Goal: Task Accomplishment & Management: Manage account settings

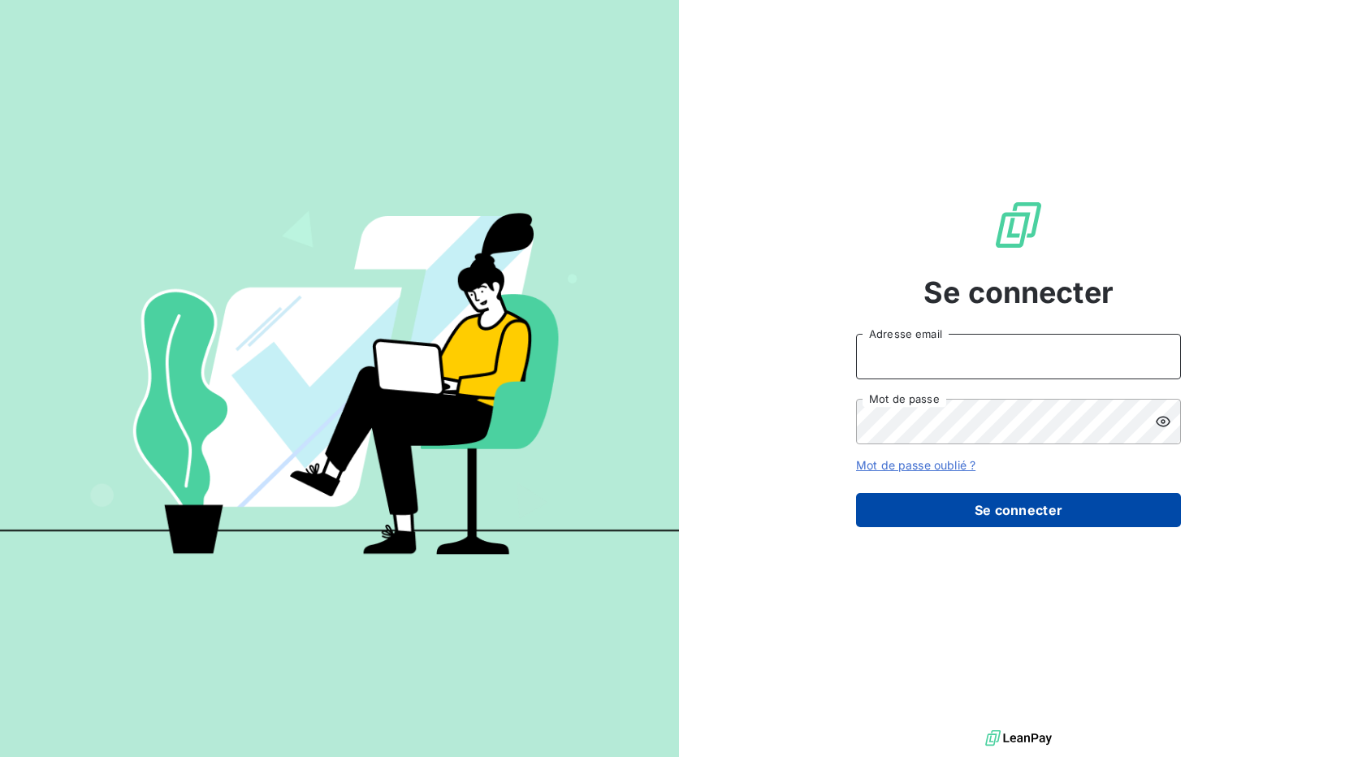
type input "[EMAIL_ADDRESS][DOMAIN_NAME]"
click at [1041, 507] on button "Se connecter" at bounding box center [1018, 510] width 325 height 34
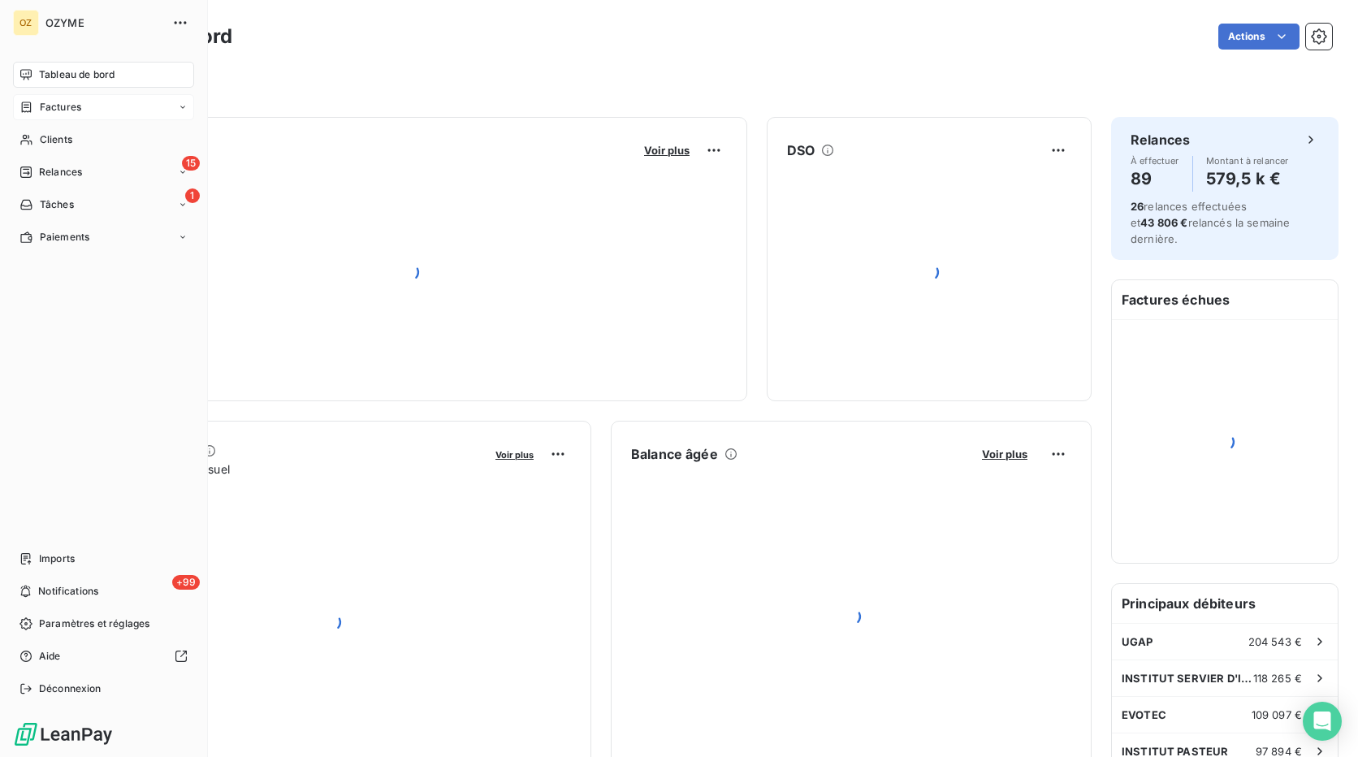
click at [30, 112] on icon at bounding box center [27, 107] width 10 height 11
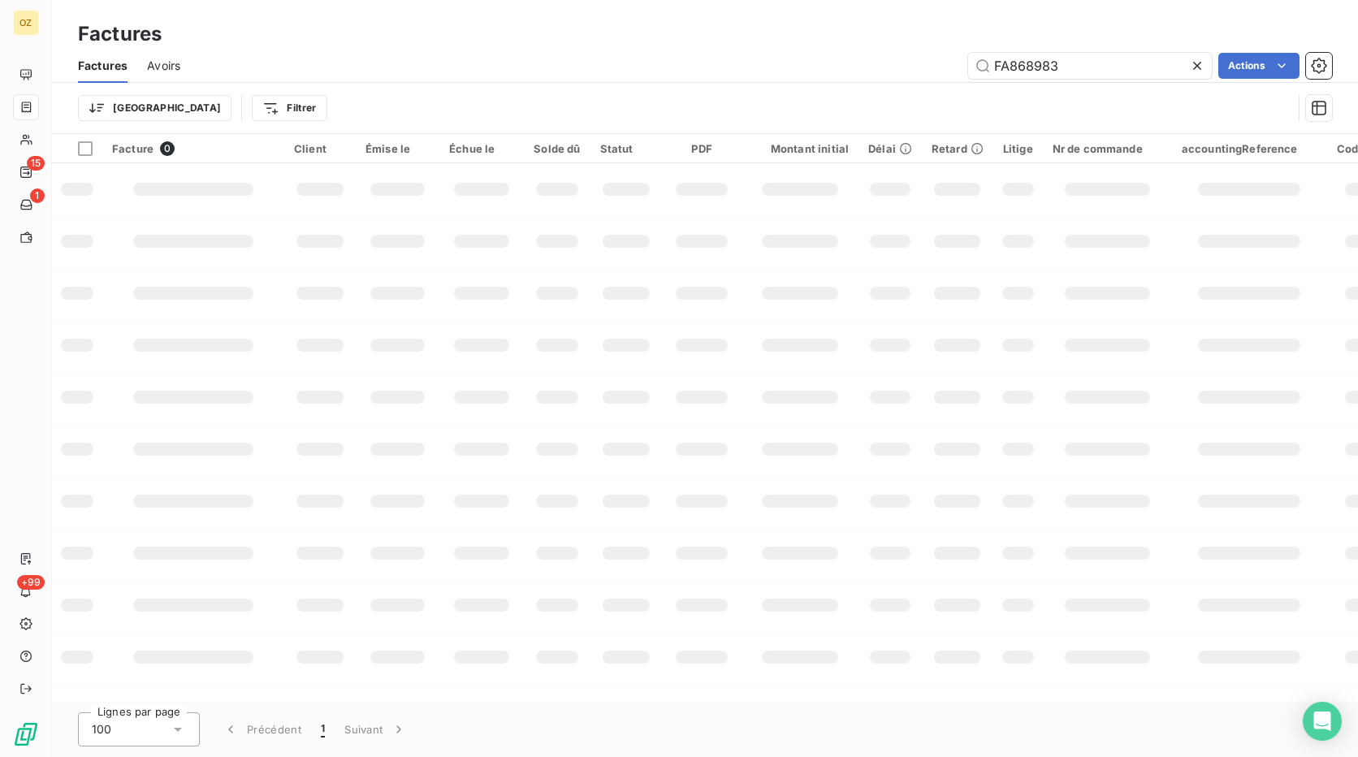
drag, startPoint x: 1069, startPoint y: 77, endPoint x: 910, endPoint y: 90, distance: 159.8
click at [910, 90] on div "Factures Avoirs FA868983 Actions Trier Filtrer" at bounding box center [705, 91] width 1306 height 84
type input "FA869200"
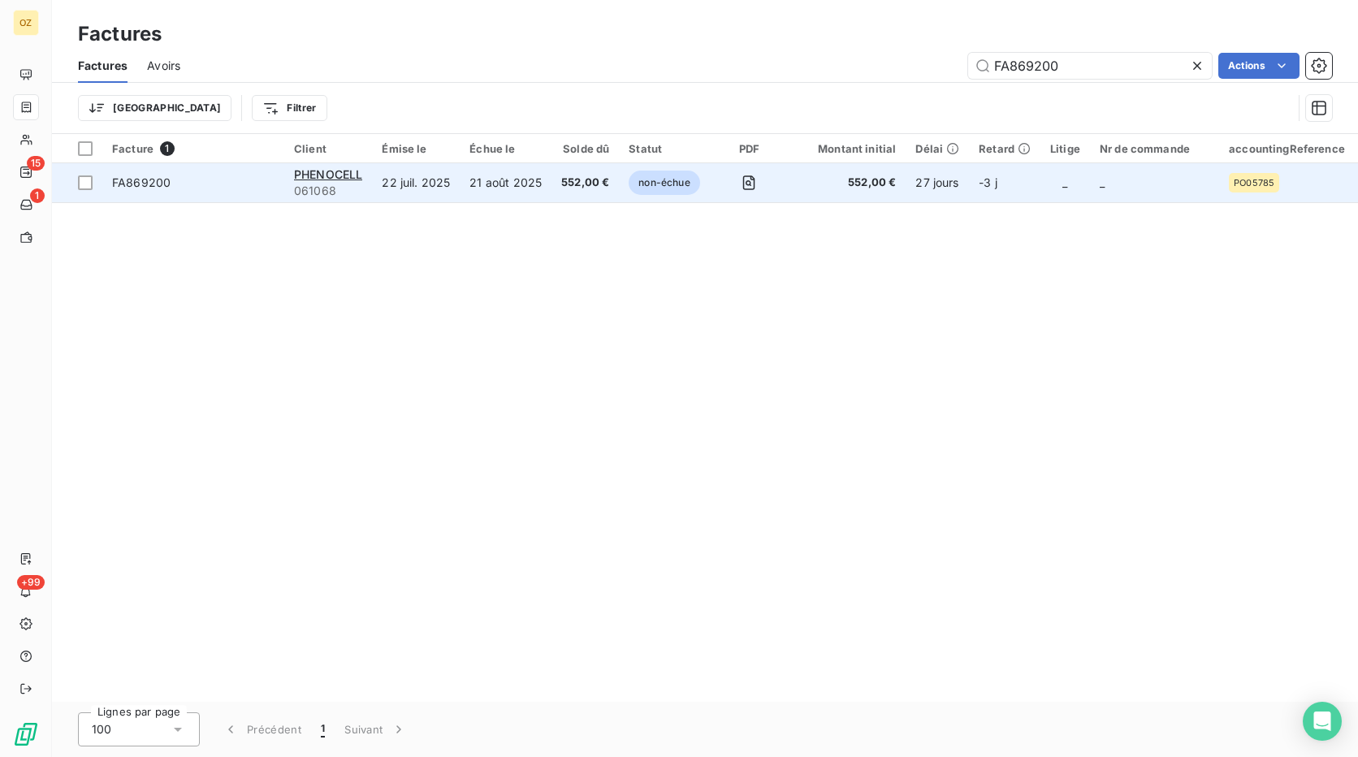
click at [465, 184] on td "21 août 2025" at bounding box center [506, 182] width 92 height 39
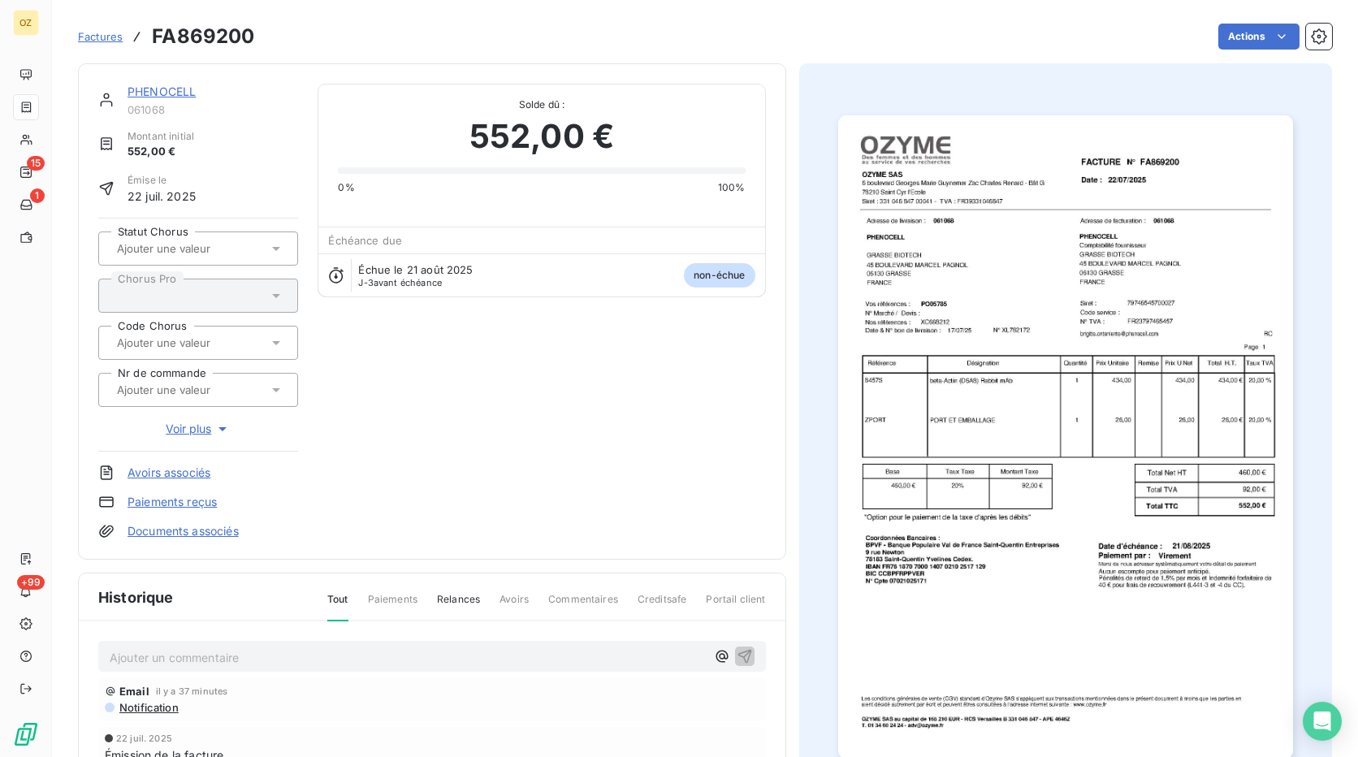
click at [161, 91] on link "PHENOCELL" at bounding box center [162, 91] width 68 height 14
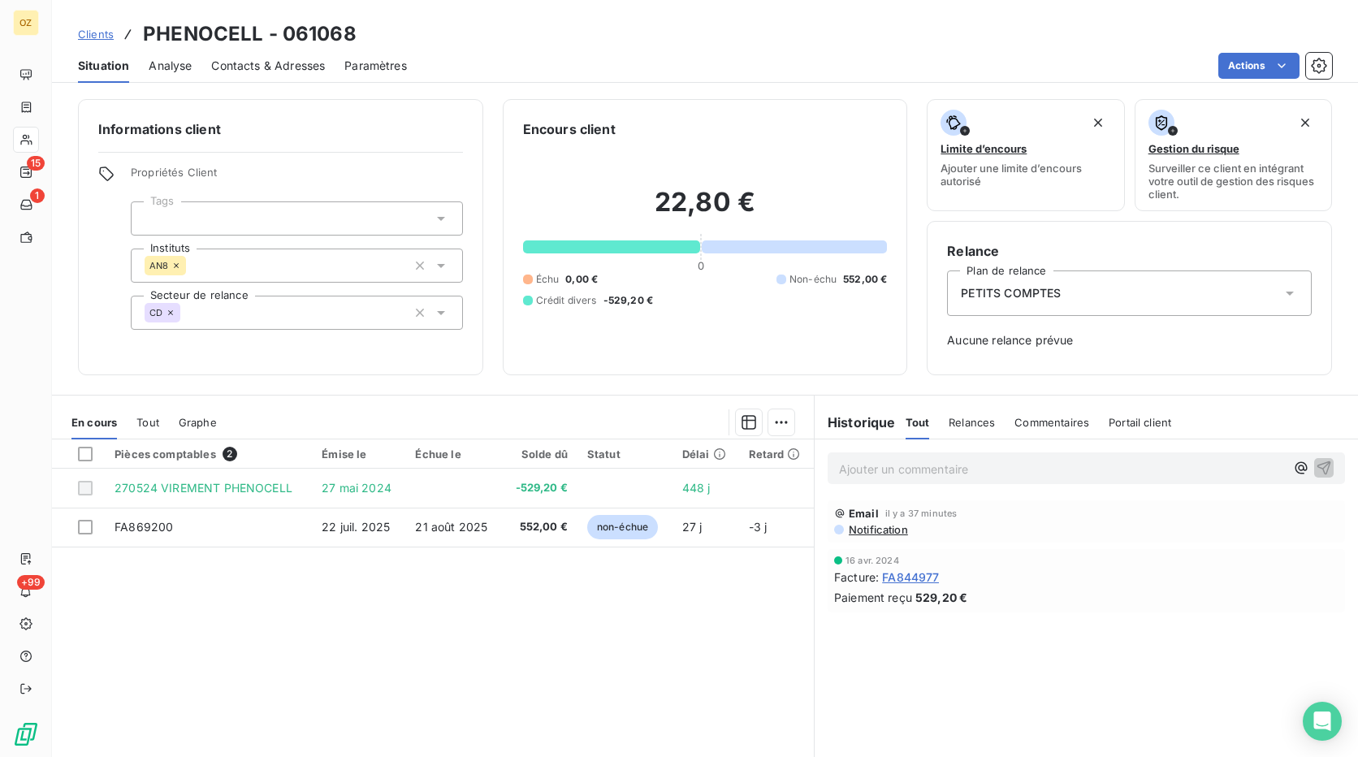
click at [267, 70] on span "Contacts & Adresses" at bounding box center [268, 66] width 114 height 16
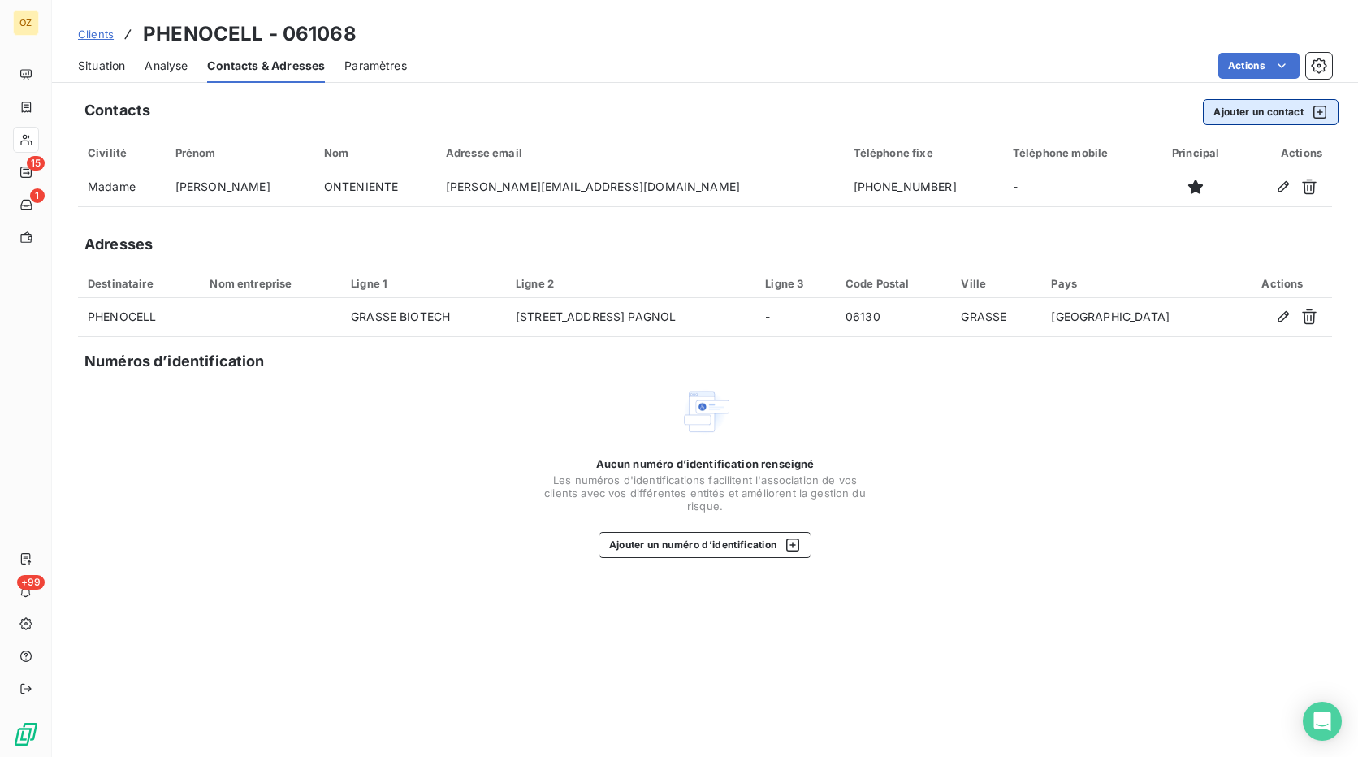
click at [1246, 115] on button "Ajouter un contact" at bounding box center [1271, 112] width 136 height 26
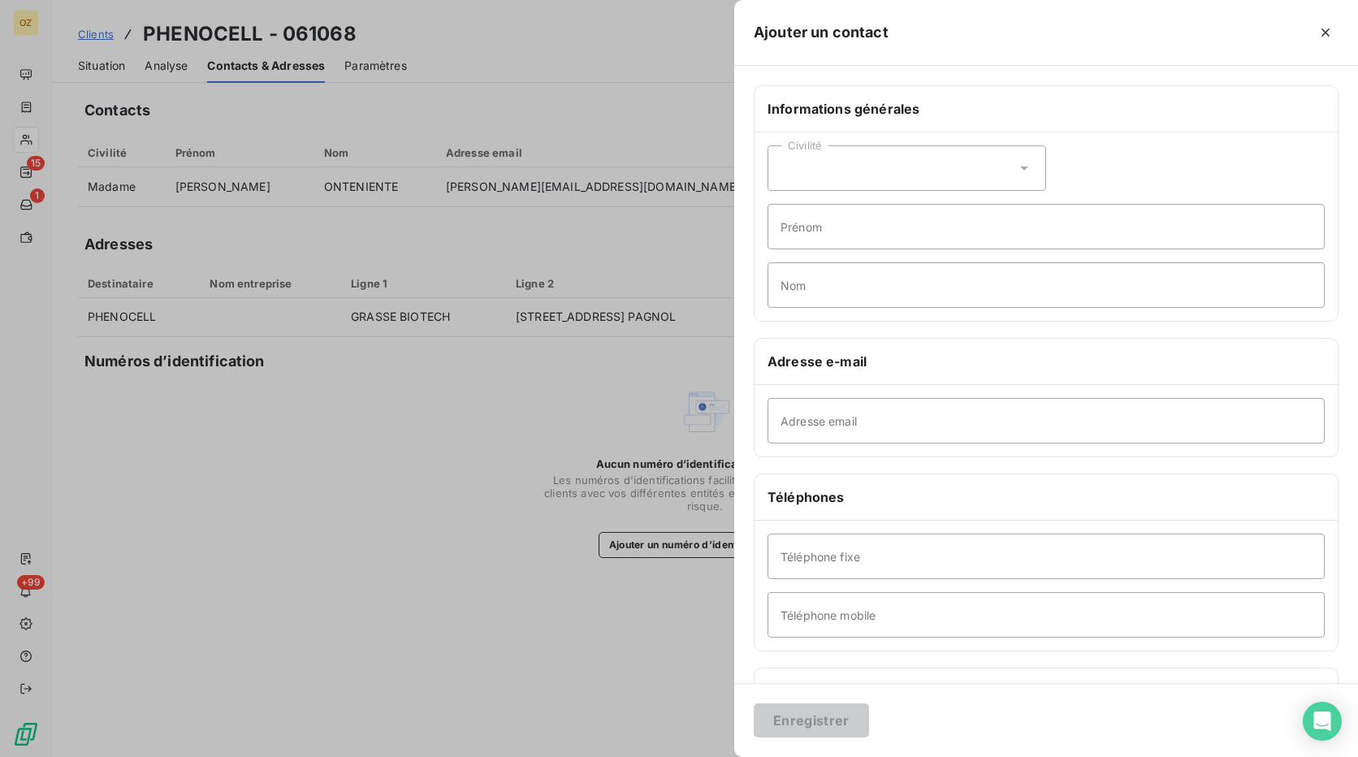
click at [945, 162] on div "Civilité" at bounding box center [907, 167] width 279 height 45
click at [859, 167] on div "Civilité" at bounding box center [907, 167] width 279 height 45
click at [838, 411] on input "Adresse email" at bounding box center [1046, 420] width 557 height 45
click at [821, 422] on input "Adresse email" at bounding box center [1046, 420] width 557 height 45
paste input "finance@axolbio.com"
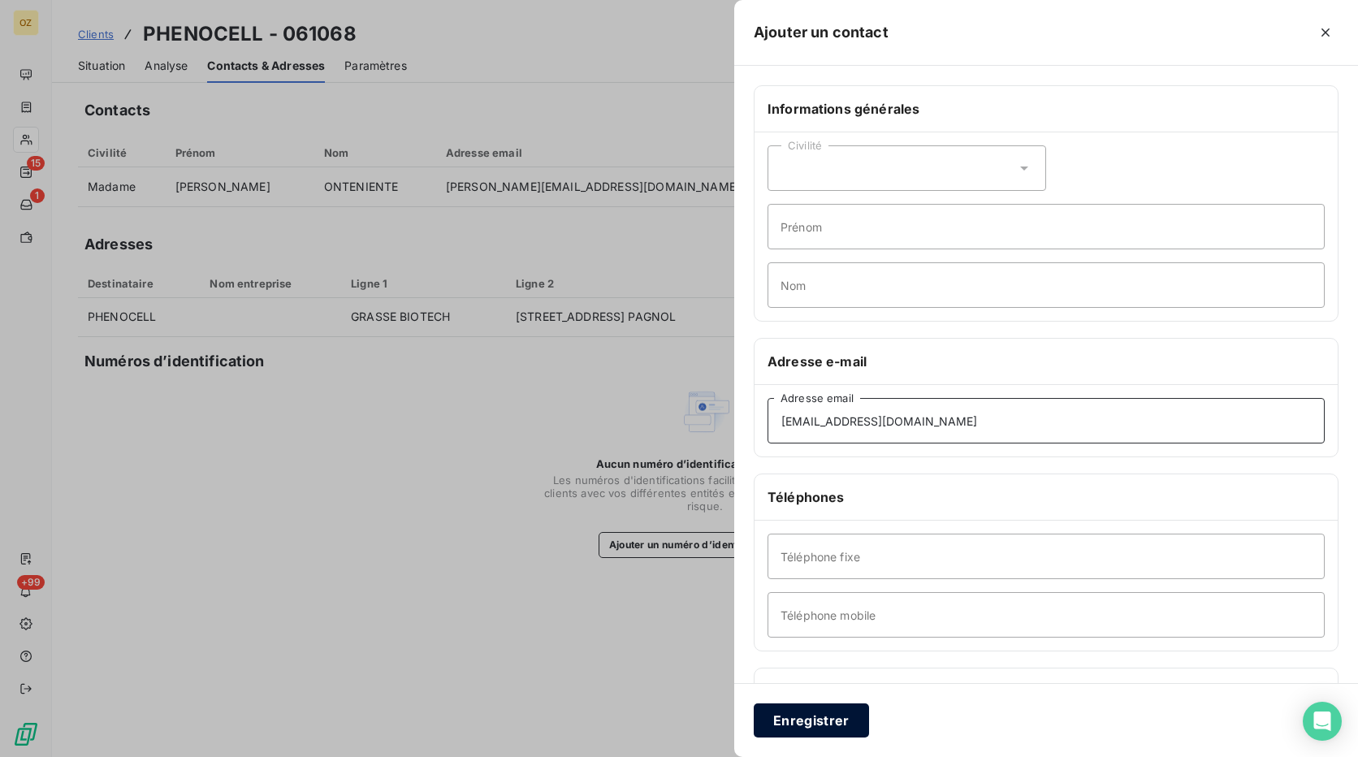
type input "finance@axolbio.com"
click at [800, 715] on button "Enregistrer" at bounding box center [811, 721] width 115 height 34
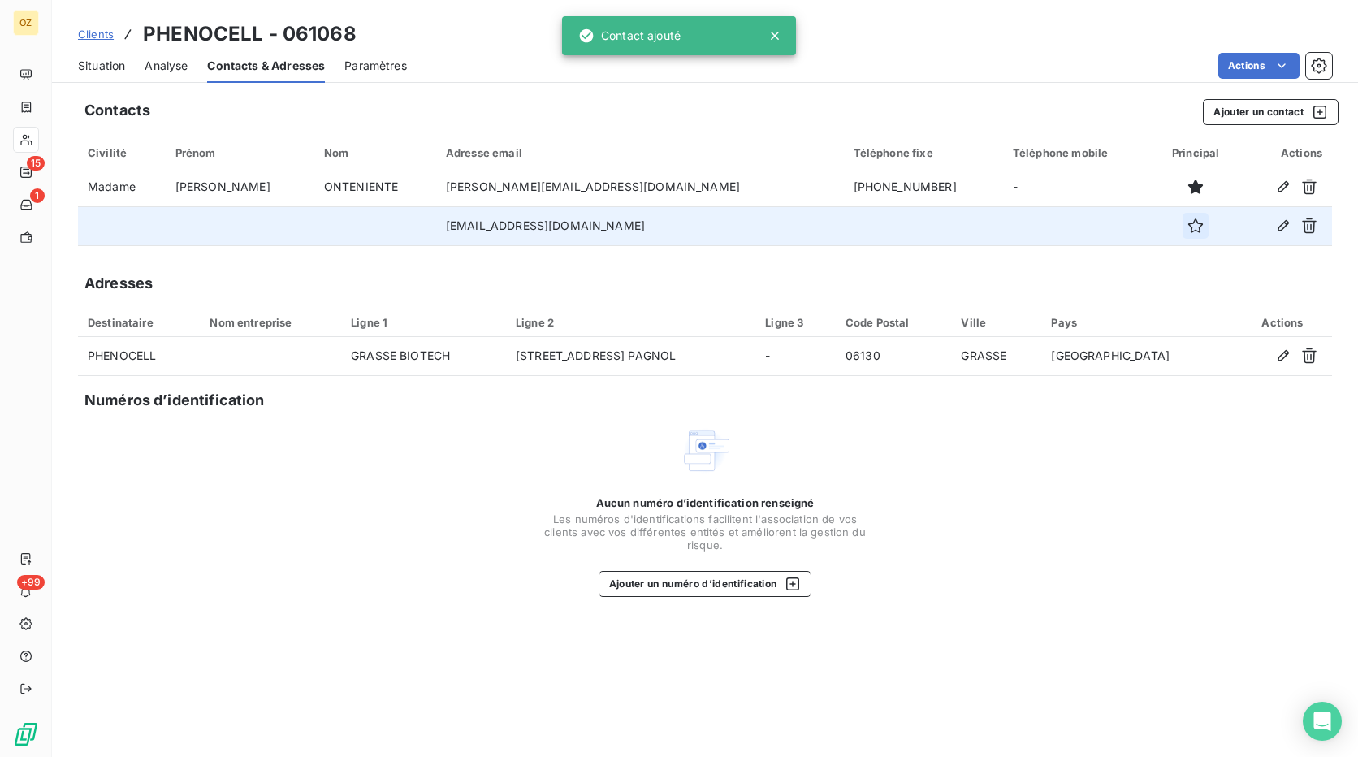
click at [1188, 225] on icon "button" at bounding box center [1196, 226] width 16 height 16
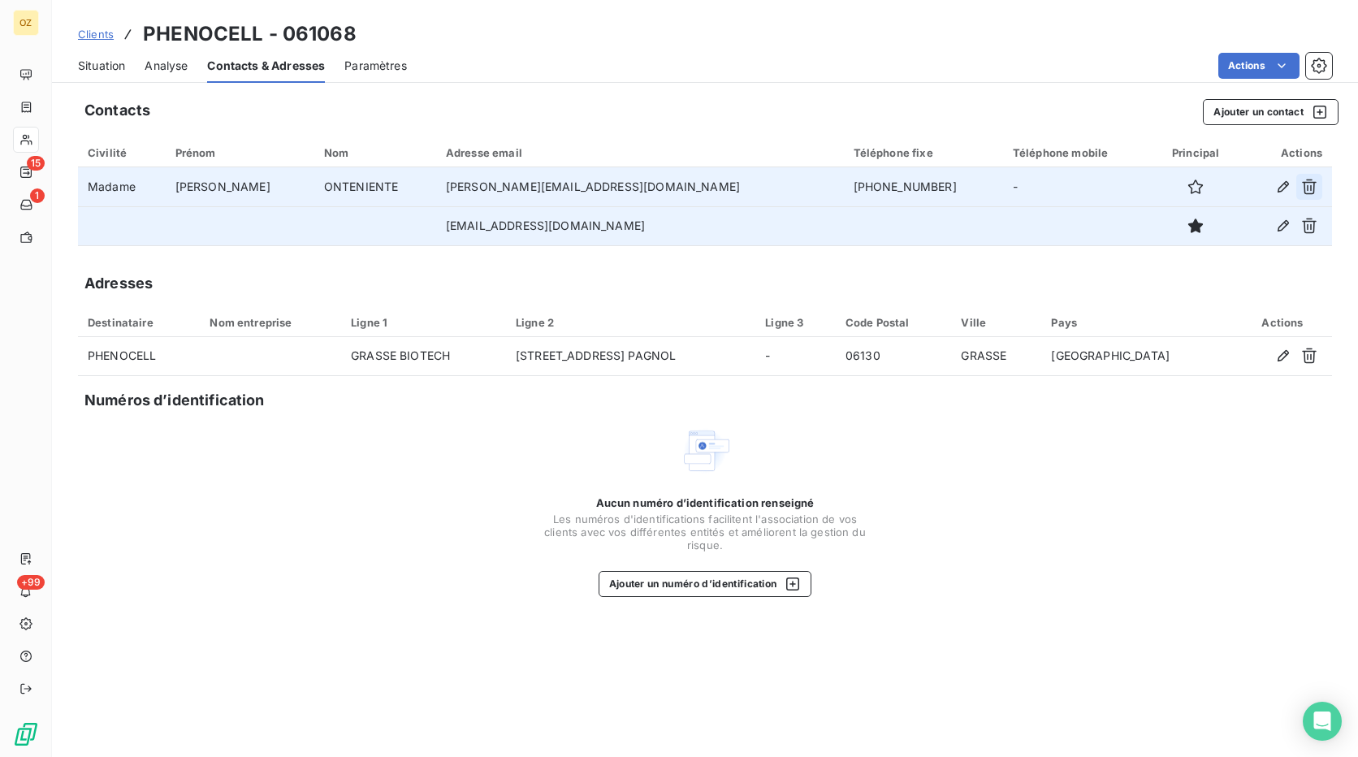
click at [1315, 186] on icon "button" at bounding box center [1309, 187] width 16 height 16
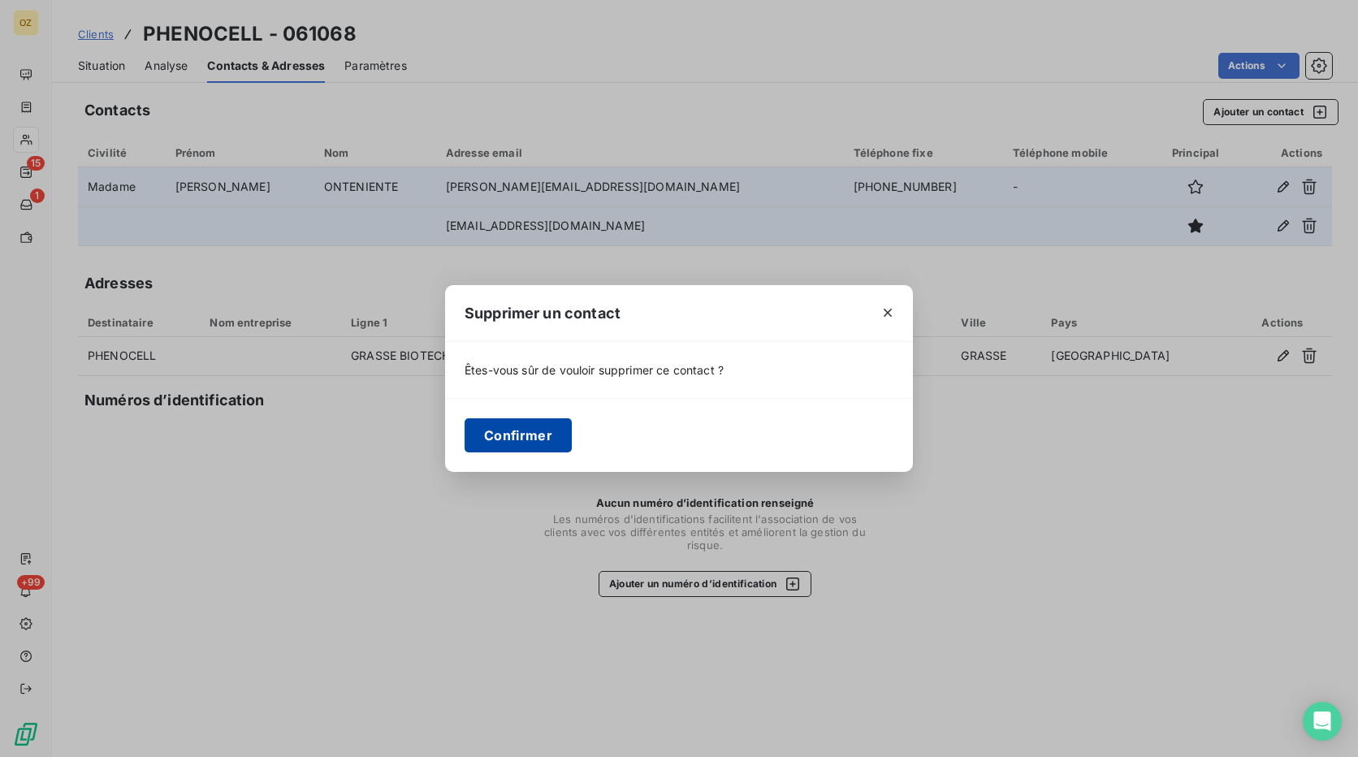
click at [520, 444] on button "Confirmer" at bounding box center [518, 435] width 107 height 34
